Goal: Transaction & Acquisition: Purchase product/service

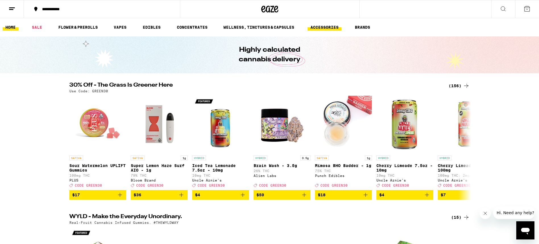
click at [324, 25] on link "ACCESSORIES" at bounding box center [324, 27] width 34 height 7
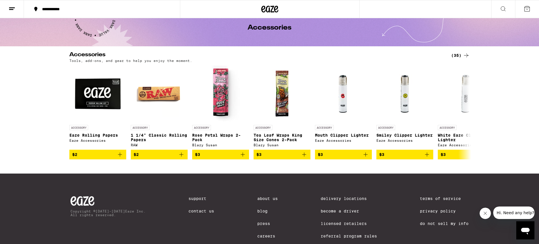
scroll to position [38, 0]
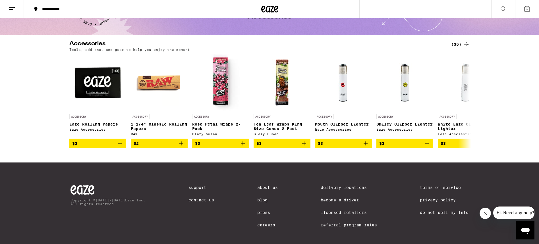
click at [458, 44] on div "(35)" at bounding box center [460, 44] width 18 height 7
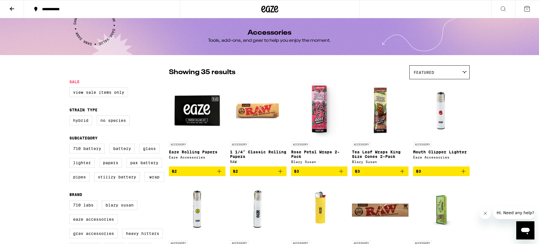
click at [9, 5] on icon at bounding box center [12, 8] width 7 height 7
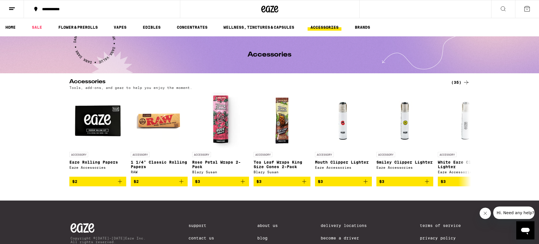
click at [501, 9] on icon at bounding box center [502, 8] width 7 height 7
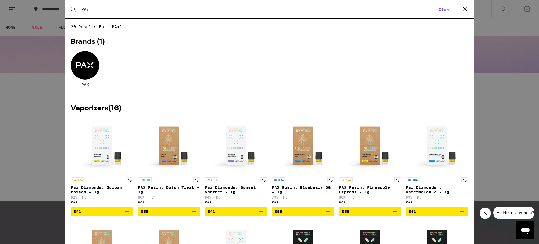
type input "pax"
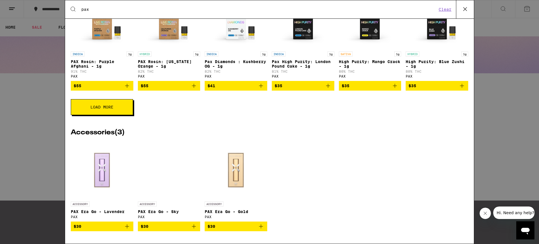
scroll to position [238, 0]
click at [102, 173] on img "Open page for PAX Era Go - Lavender from PAX" at bounding box center [102, 170] width 62 height 57
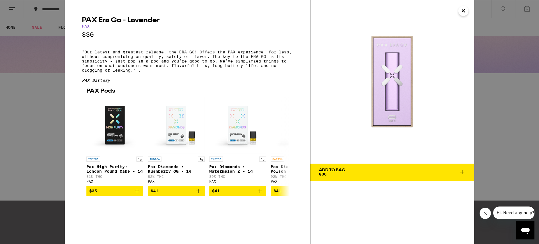
click at [463, 10] on icon "Close" at bounding box center [463, 10] width 3 height 3
click at [460, 12] on icon "Close" at bounding box center [463, 11] width 7 height 9
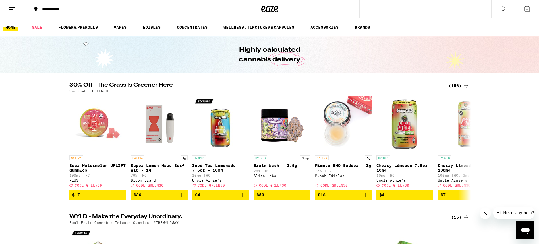
click at [505, 7] on icon at bounding box center [502, 8] width 7 height 7
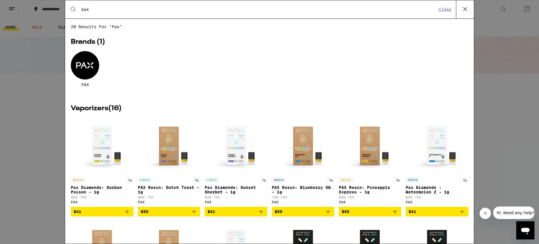
type input "pax"
click at [85, 70] on div at bounding box center [85, 65] width 28 height 28
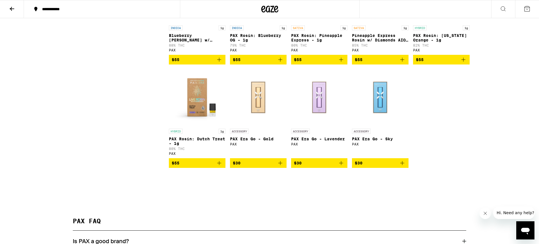
scroll to position [455, 0]
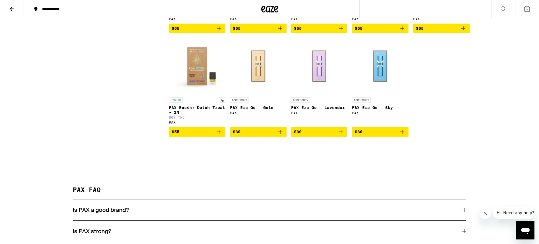
click at [380, 76] on img "Open page for PAX Era Go - Sky from PAX" at bounding box center [380, 66] width 57 height 57
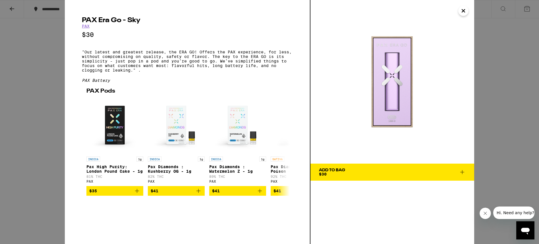
click at [328, 172] on div "Add To Bag $30" at bounding box center [332, 172] width 26 height 8
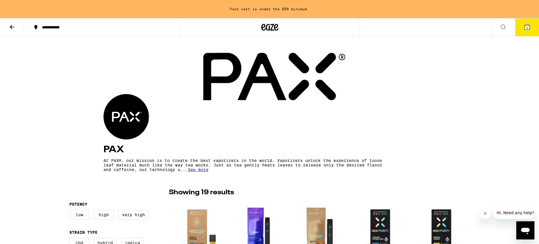
click at [16, 27] on button at bounding box center [12, 27] width 24 height 18
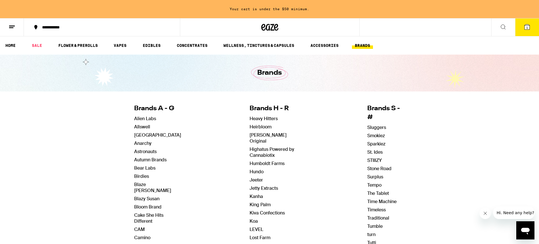
click at [499, 28] on button at bounding box center [503, 27] width 24 height 18
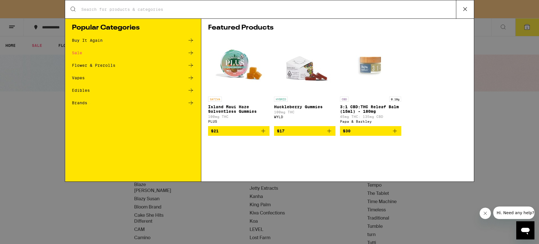
click at [89, 12] on input "Search for Products" at bounding box center [268, 9] width 375 height 5
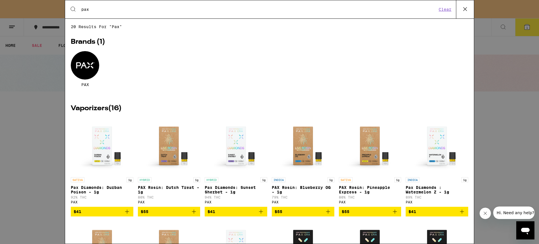
type input "pax"
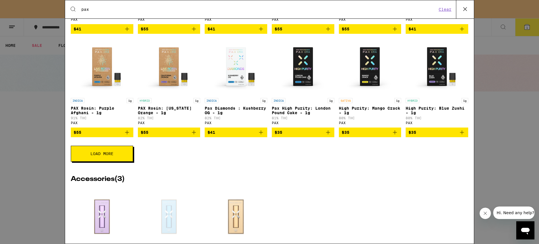
scroll to position [184, 0]
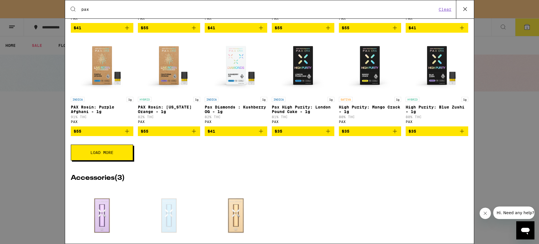
click at [113, 156] on button "Load More" at bounding box center [102, 153] width 62 height 16
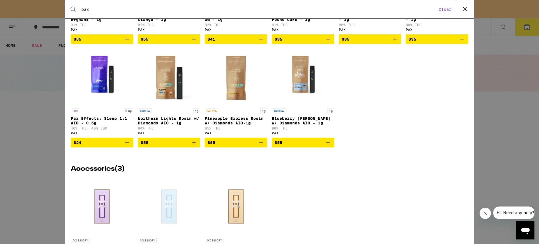
scroll to position [324, 0]
